Goal: Task Accomplishment & Management: Manage account settings

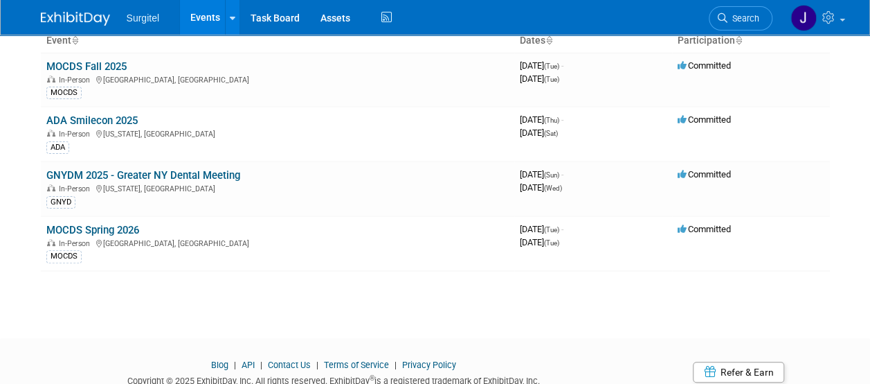
scroll to position [138, 0]
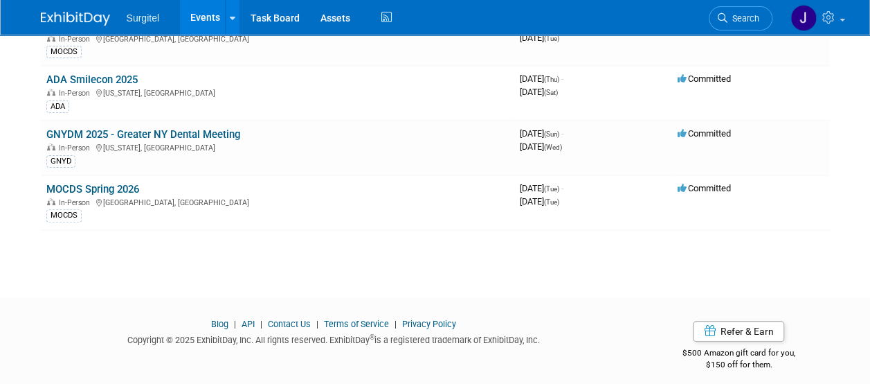
click at [90, 83] on link "ADA Smilecon 2025" at bounding box center [91, 79] width 91 height 12
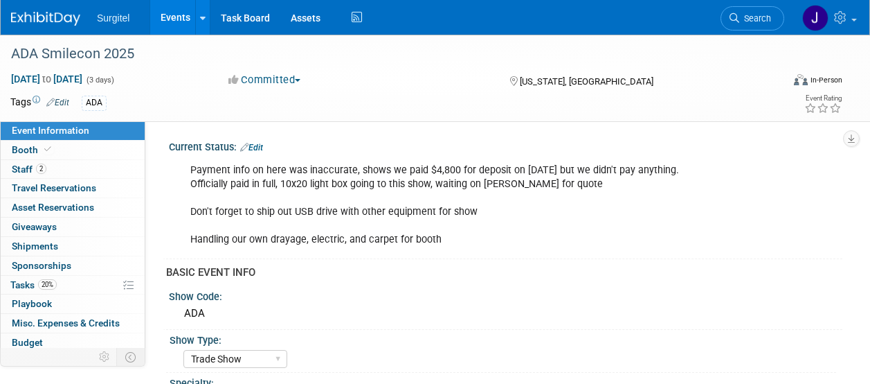
select select "Trade Show"
select select "Dental"
select select "No"
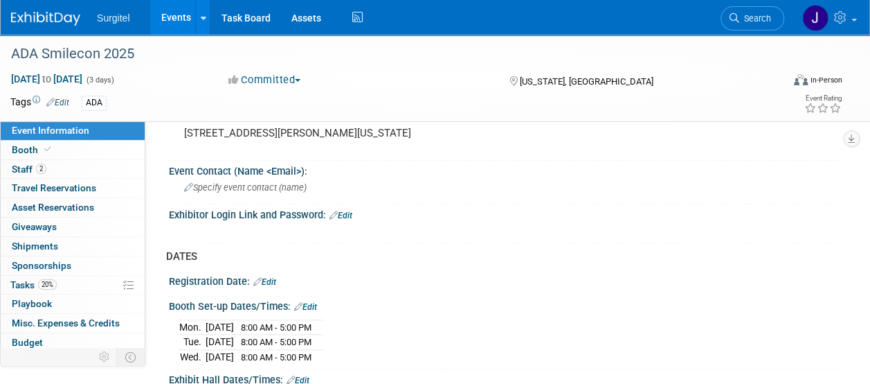
scroll to position [831, 0]
